Goal: Transaction & Acquisition: Purchase product/service

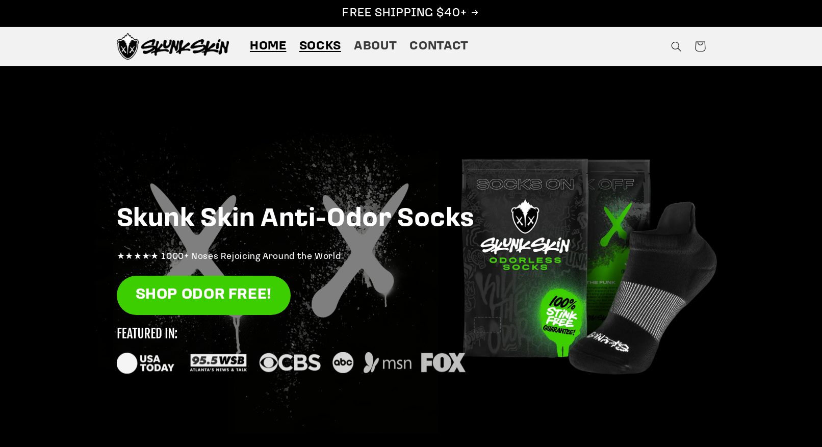
click at [326, 48] on span "Socks" at bounding box center [320, 47] width 42 height 16
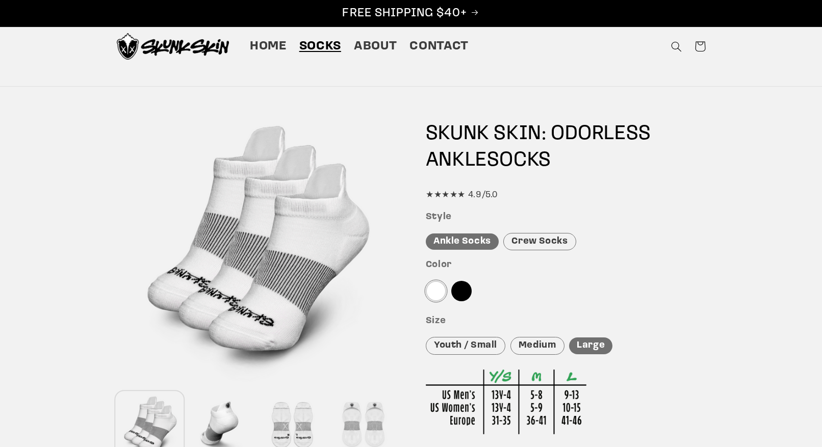
click at [308, 49] on span "Socks" at bounding box center [320, 47] width 42 height 16
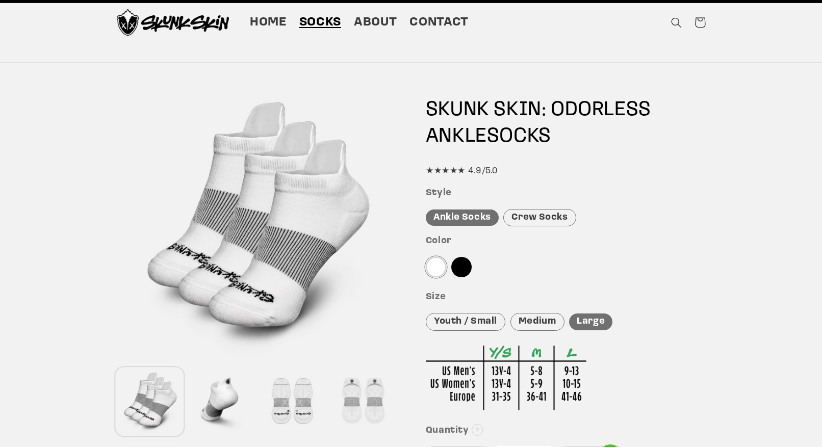
scroll to position [102, 0]
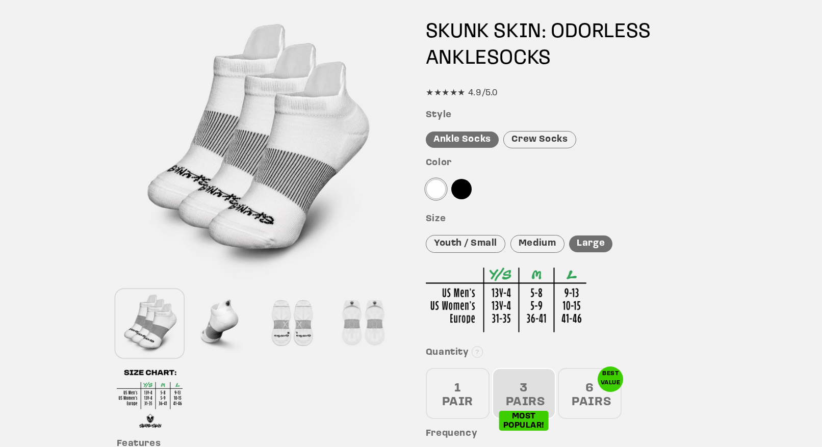
click at [540, 139] on div "Crew Socks" at bounding box center [539, 140] width 72 height 18
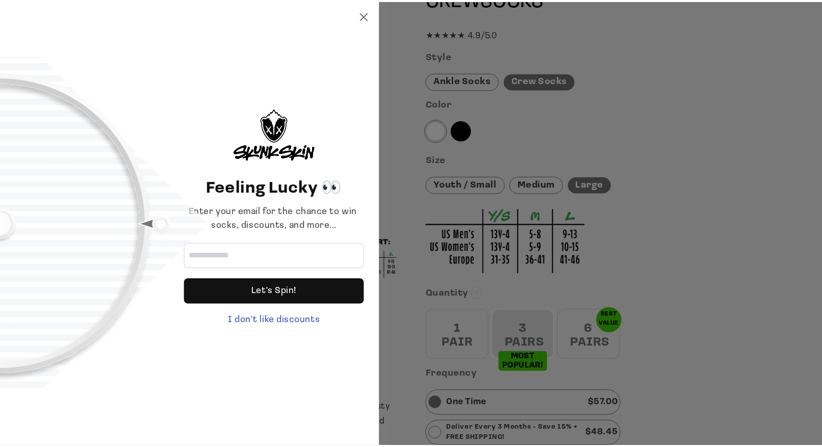
scroll to position [163, 0]
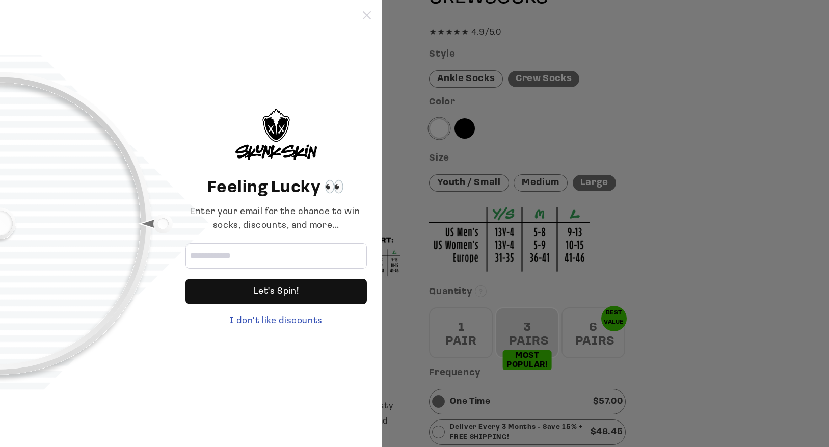
click at [370, 11] on icon at bounding box center [367, 15] width 8 height 8
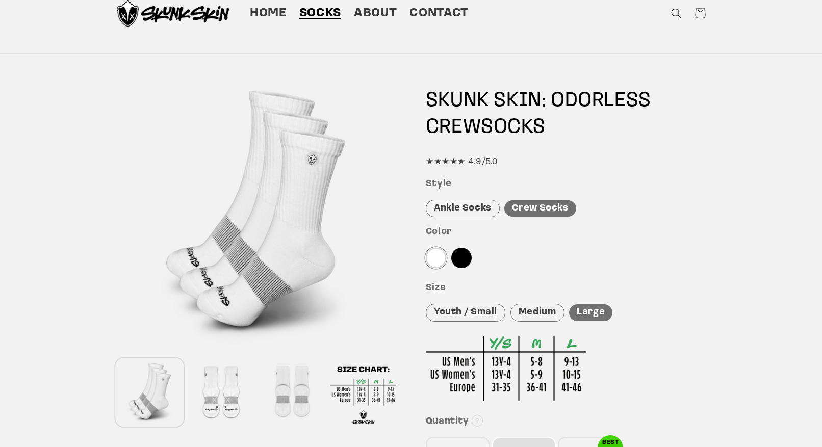
scroll to position [0, 0]
